Goal: Navigation & Orientation: Understand site structure

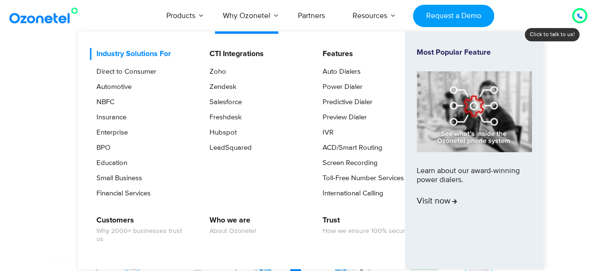
click at [132, 56] on link "Industry Solutions For" at bounding box center [131, 54] width 82 height 12
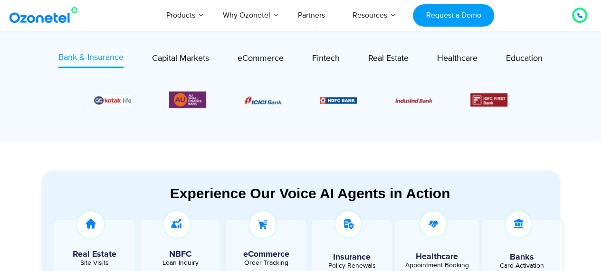
scroll to position [332, 0]
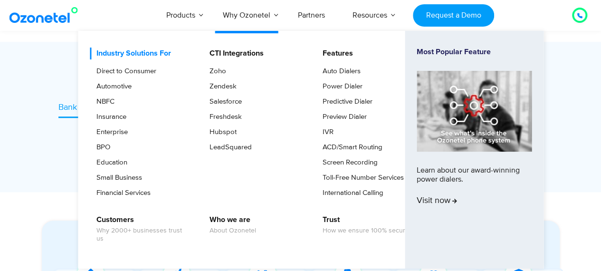
click at [151, 51] on link "Industry Solutions For" at bounding box center [131, 53] width 82 height 12
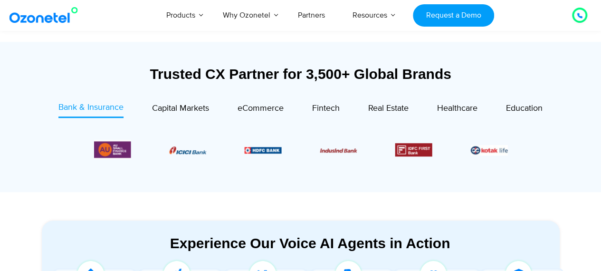
click at [37, 190] on div "Trusted CX Partner for 3,500+ Global Brands Bank & Insurance Capital Markets" at bounding box center [300, 117] width 527 height 150
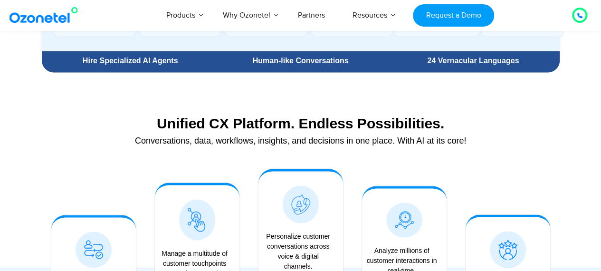
scroll to position [854, 0]
